Goal: Understand process/instructions: Learn how to perform a task or action

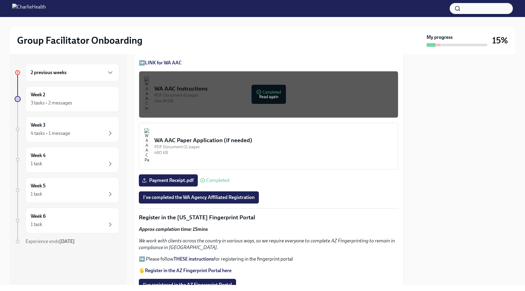
scroll to position [495, 0]
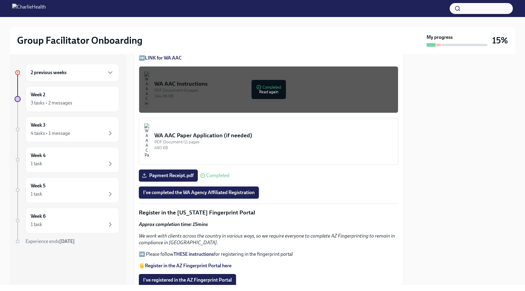
click at [224, 190] on span "I've completed the WA Agency Affiliated Registration" at bounding box center [198, 192] width 111 height 6
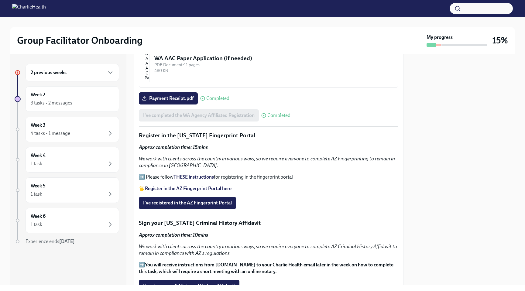
scroll to position [592, 0]
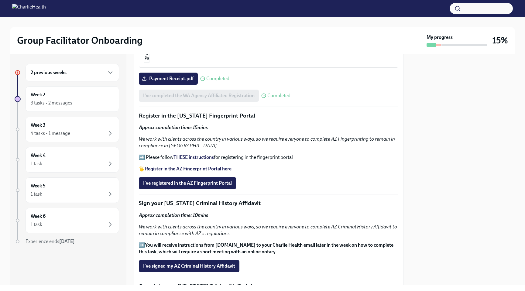
click at [195, 169] on strong "Register in the AZ Fingerprint Portal here" at bounding box center [188, 169] width 87 height 6
click at [206, 156] on strong "THESE instructions" at bounding box center [193, 157] width 40 height 6
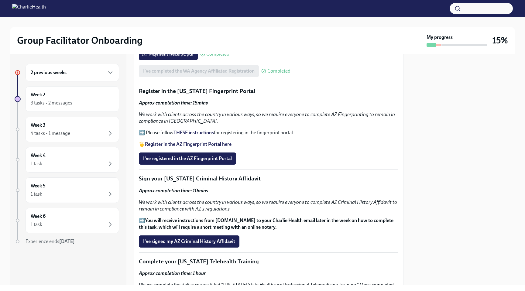
scroll to position [617, 0]
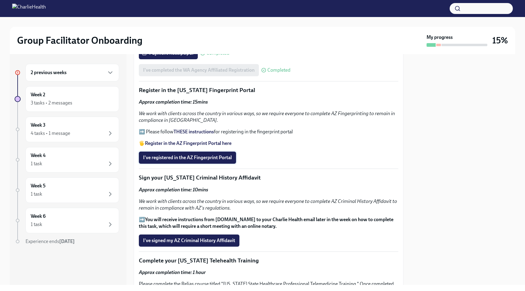
click at [212, 155] on span "I've registered in the AZ Fingerprint Portal" at bounding box center [187, 158] width 89 height 6
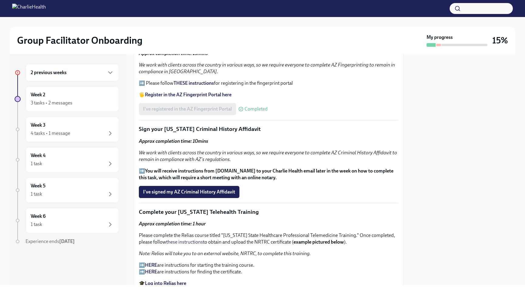
scroll to position [680, 0]
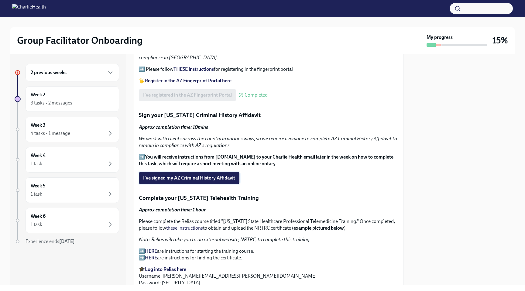
click at [190, 181] on span "I've signed my AZ Criminal History Affidavit" at bounding box center [189, 178] width 92 height 6
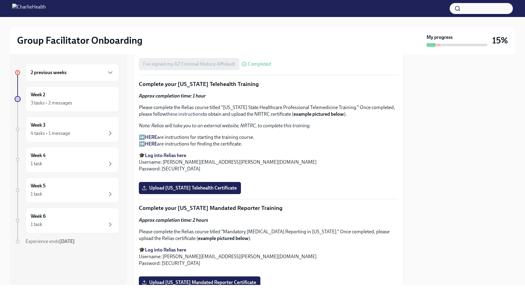
scroll to position [803, 0]
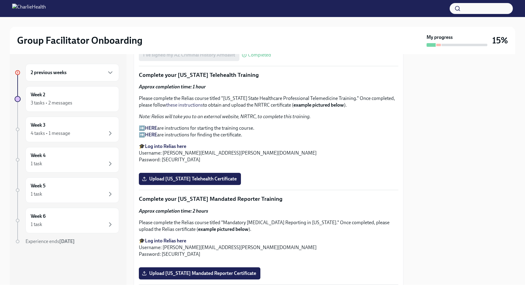
click at [152, 128] on strong "HERE" at bounding box center [151, 128] width 12 height 6
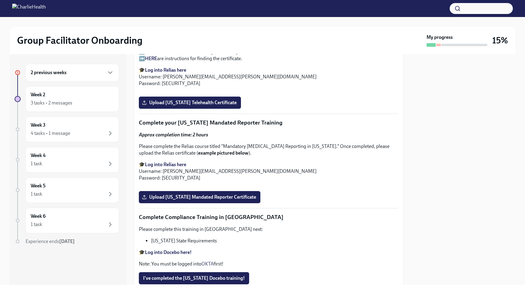
scroll to position [873, 0]
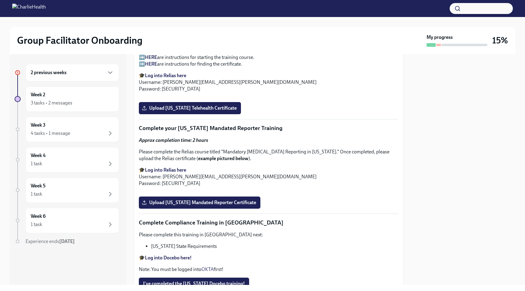
click at [171, 74] on strong "Log into Relias here" at bounding box center [165, 76] width 41 height 6
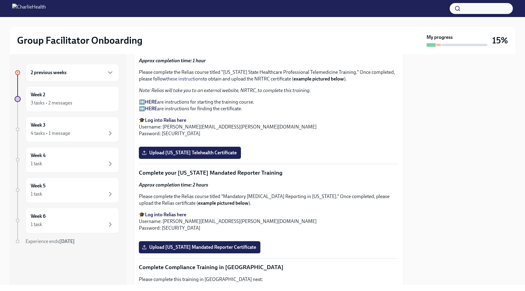
scroll to position [830, 0]
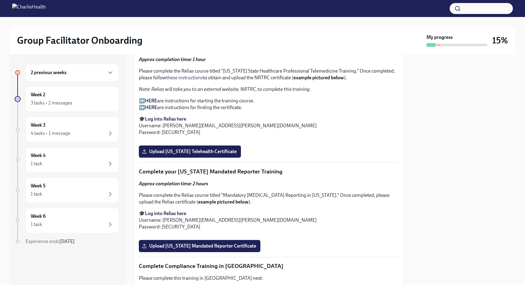
click at [153, 99] on strong "HERE" at bounding box center [151, 101] width 12 height 6
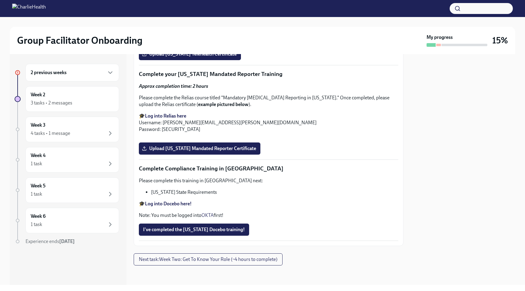
scroll to position [1012, 0]
click at [189, 57] on span "Upload [US_STATE] Telehealth Certificate" at bounding box center [189, 54] width 93 height 6
click at [0, 0] on input "Upload [US_STATE] Telehealth Certificate" at bounding box center [0, 0] width 0 height 0
click at [169, 113] on strong "Log into Relias here" at bounding box center [165, 116] width 41 height 6
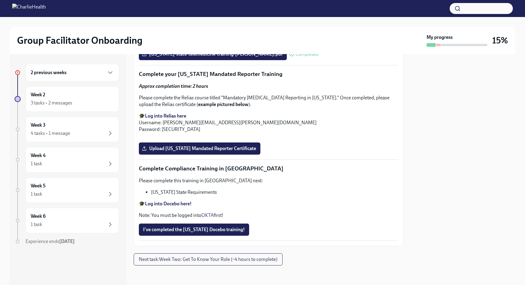
scroll to position [1123, 0]
drag, startPoint x: 223, startPoint y: 102, endPoint x: 327, endPoint y: 105, distance: 104.2
click at [327, 105] on p "Please complete the Relias course titled "Mandatory [MEDICAL_DATA] Reporting in…" at bounding box center [268, 100] width 259 height 13
copy p "Mandatory [MEDICAL_DATA] Reporting in [US_STATE]."
